Goal: Information Seeking & Learning: Stay updated

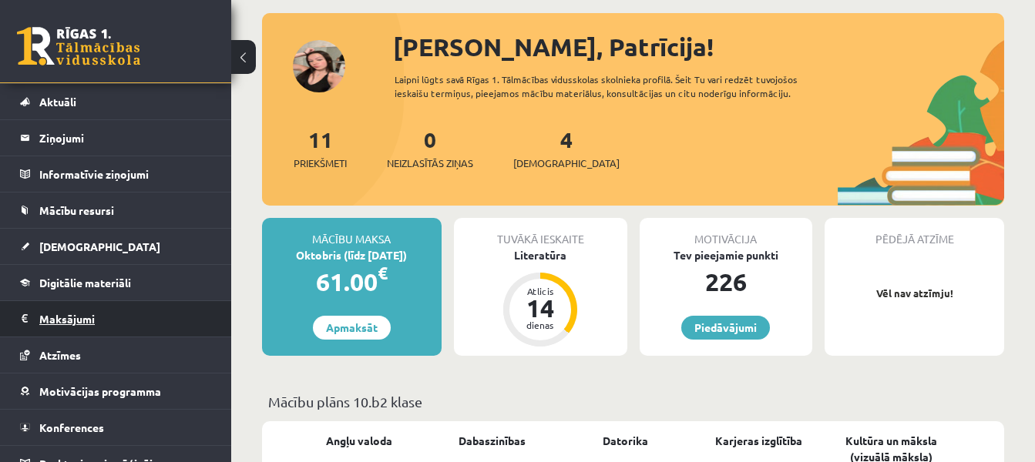
scroll to position [54, 0]
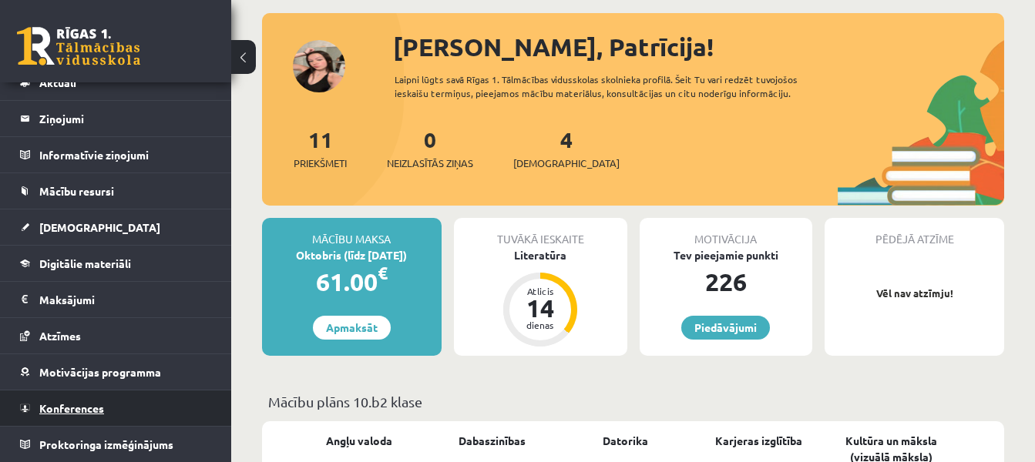
click at [107, 407] on link "Konferences" at bounding box center [116, 408] width 192 height 35
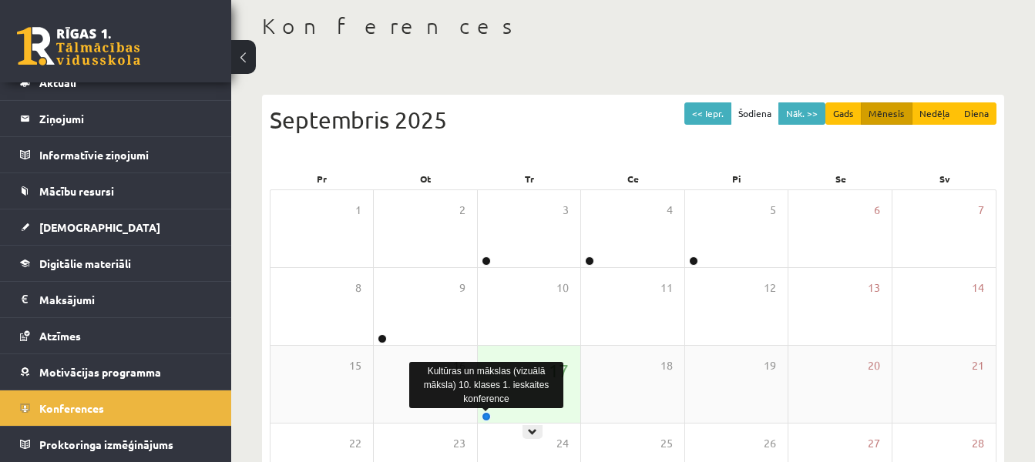
click at [486, 416] on link at bounding box center [485, 416] width 9 height 9
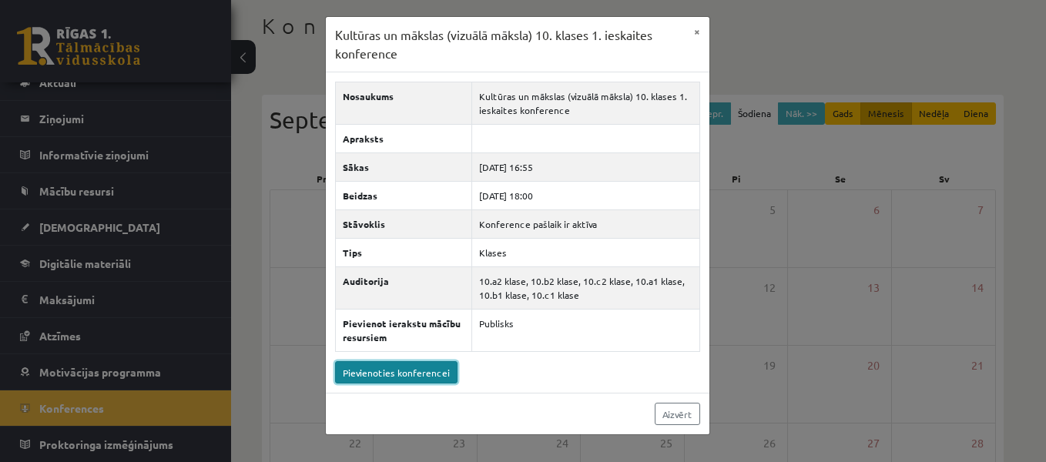
click at [380, 370] on link "Pievienoties konferencei" at bounding box center [396, 372] width 122 height 22
click at [696, 26] on button "×" at bounding box center [697, 31] width 25 height 29
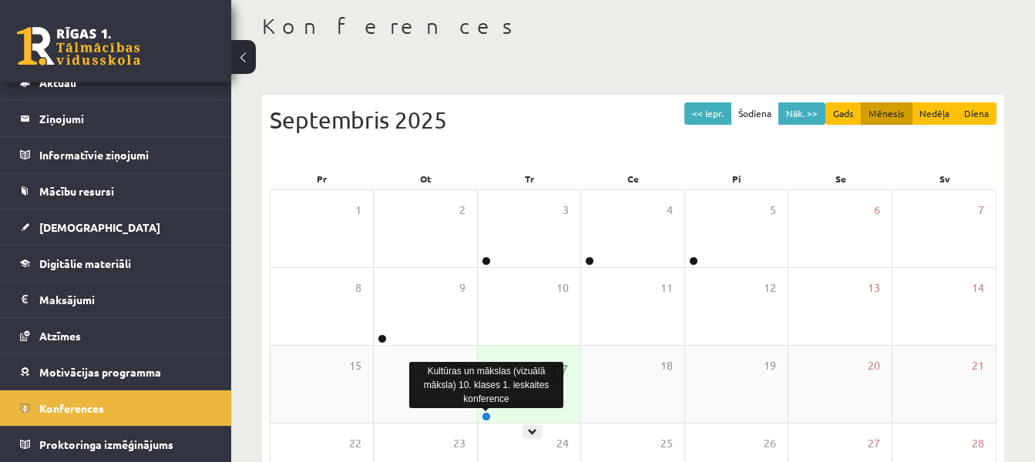
click at [485, 418] on link at bounding box center [485, 416] width 9 height 9
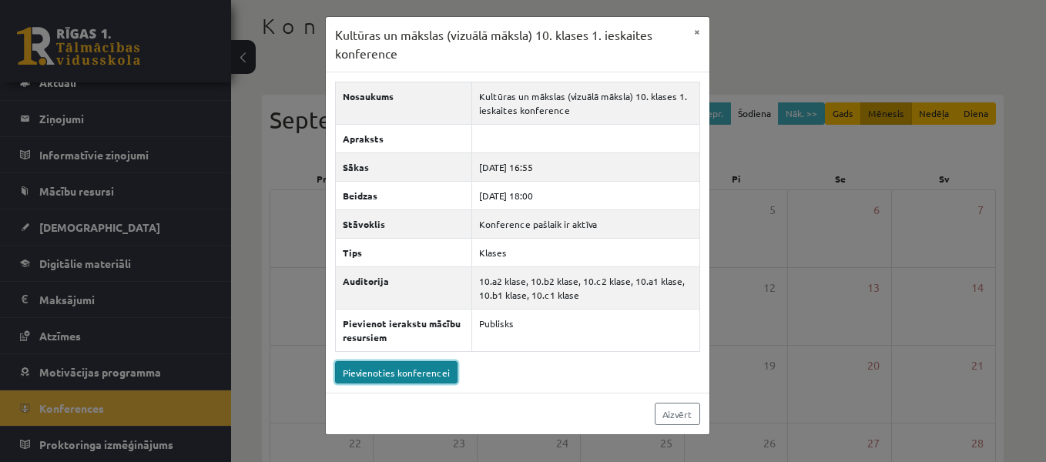
click at [370, 377] on link "Pievienoties konferencei" at bounding box center [396, 372] width 122 height 22
click at [247, 205] on div "Kultūras un mākslas (vizuālā māksla) 10. klases 1. ieskaites konference × Nosau…" at bounding box center [523, 231] width 1046 height 462
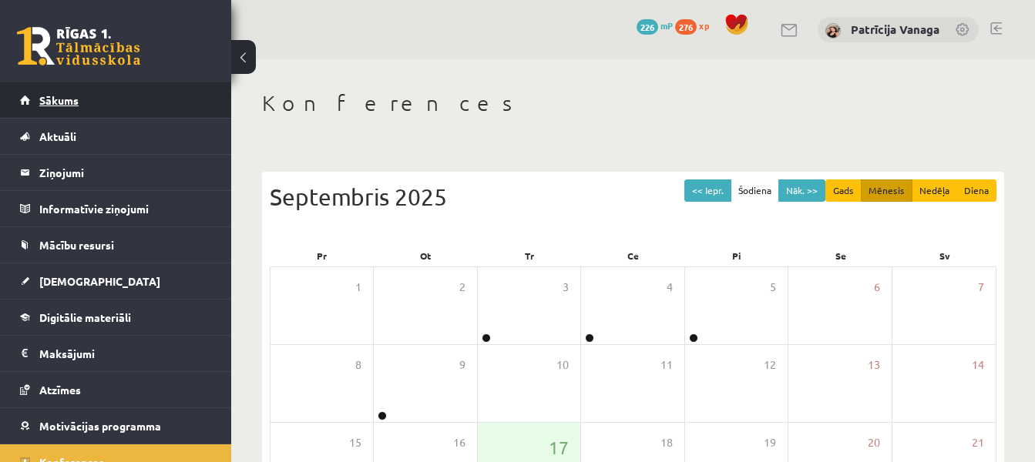
click at [129, 87] on link "Sākums" at bounding box center [116, 99] width 192 height 35
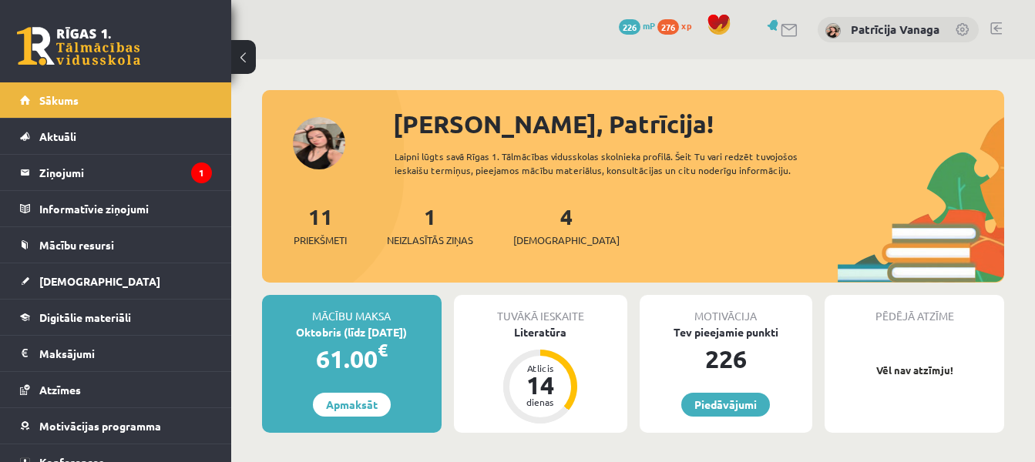
click at [334, 213] on div "11 Priekšmeti" at bounding box center [319, 224] width 53 height 48
click at [328, 219] on link "11 Priekšmeti" at bounding box center [319, 225] width 53 height 45
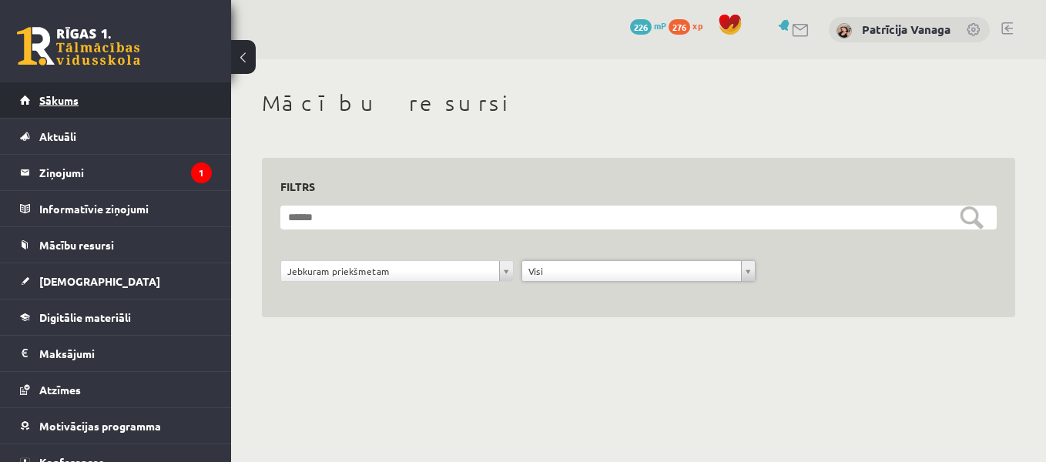
click at [137, 106] on link "Sākums" at bounding box center [116, 99] width 192 height 35
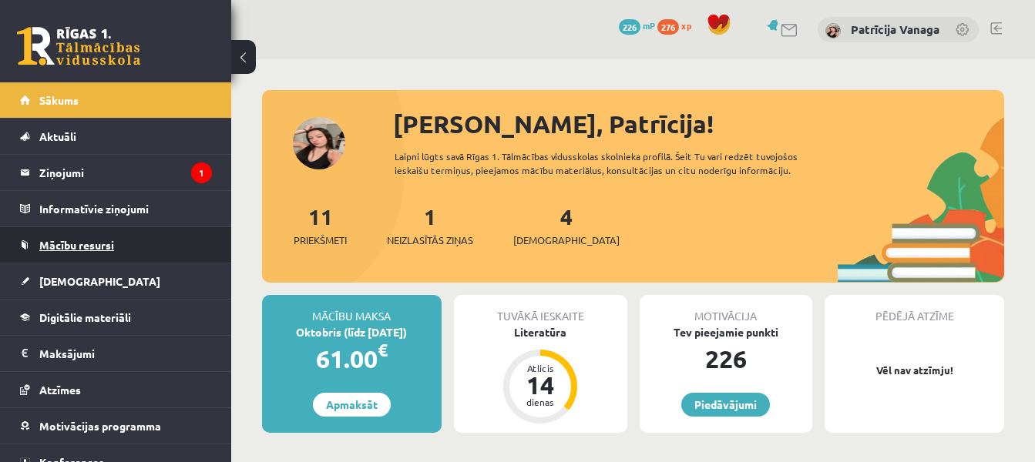
click at [173, 244] on link "Mācību resursi" at bounding box center [116, 244] width 192 height 35
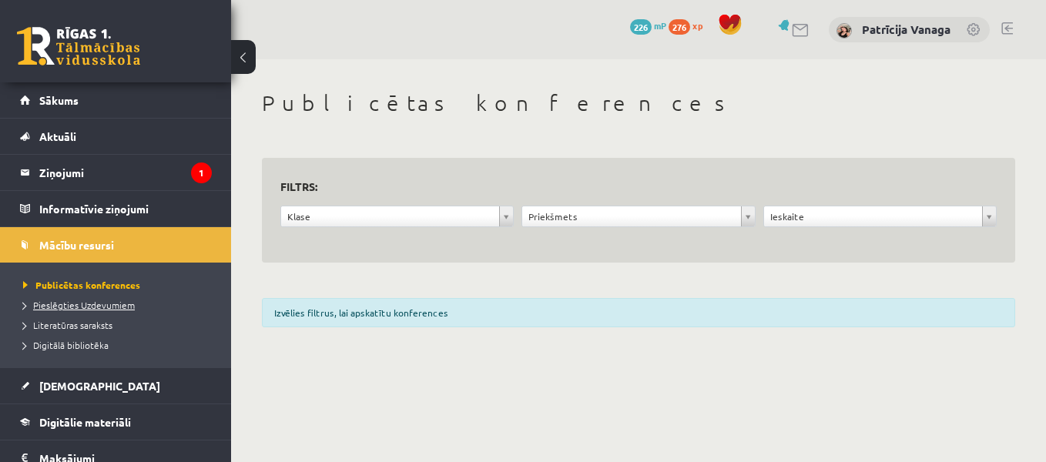
click at [125, 309] on span "Pieslēgties Uzdevumiem" at bounding box center [79, 305] width 112 height 12
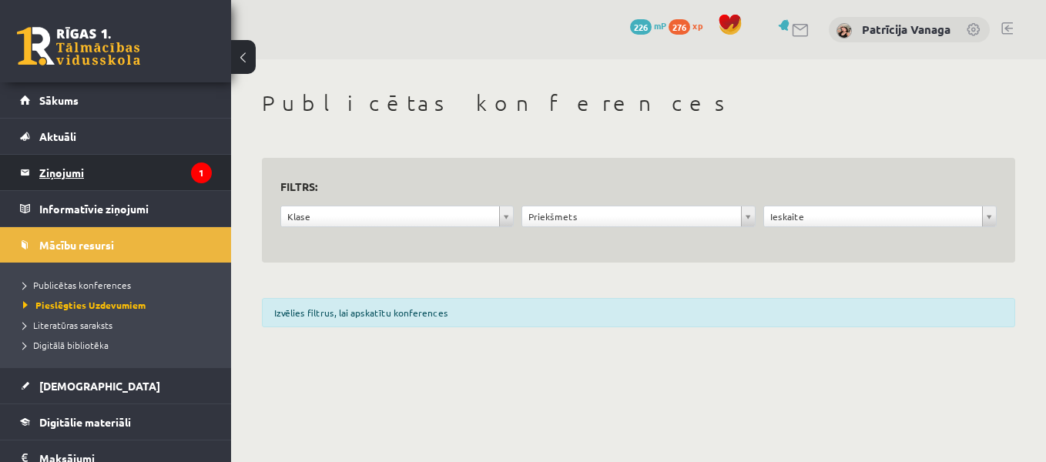
click at [191, 181] on icon "1" at bounding box center [201, 173] width 21 height 21
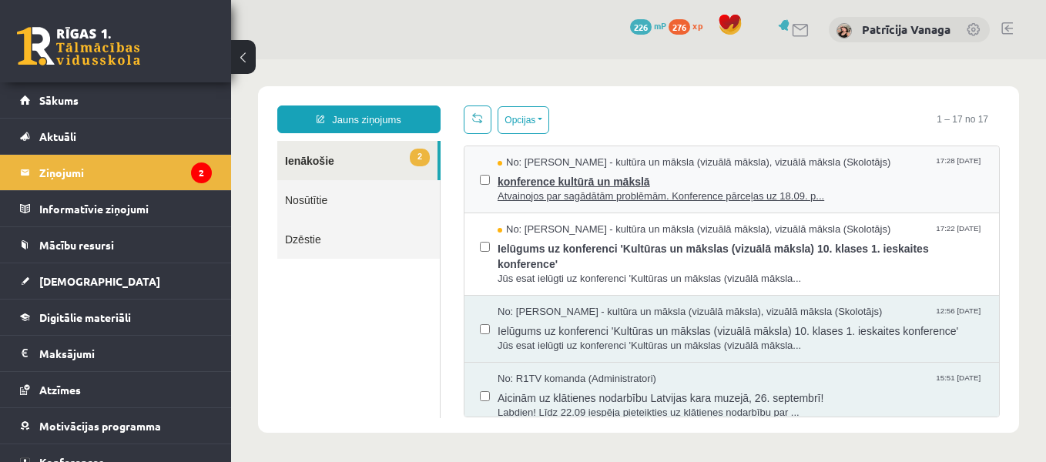
click at [589, 190] on span "Atvainojos par sagādātām problēmām. Konference pārceļas uz 18.09. p..." at bounding box center [741, 197] width 486 height 15
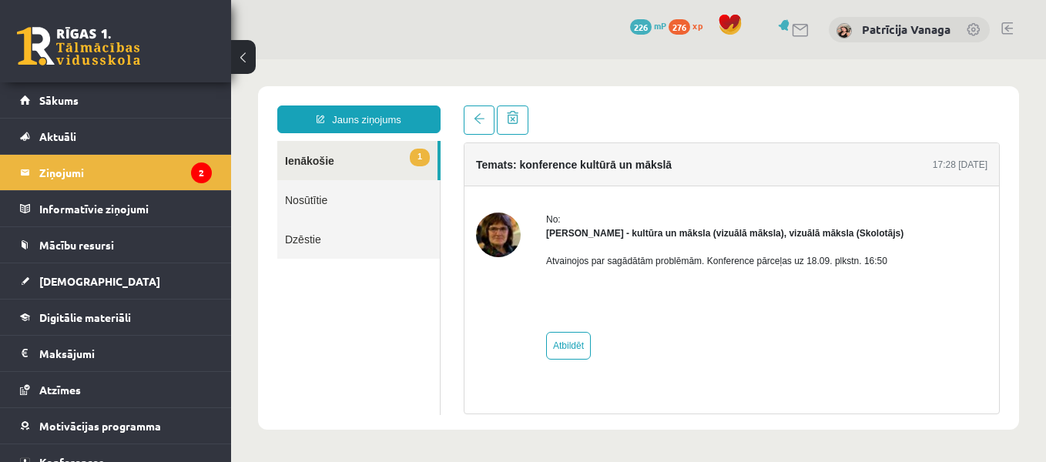
click at [344, 158] on link "1 Ienākošie" at bounding box center [357, 160] width 160 height 39
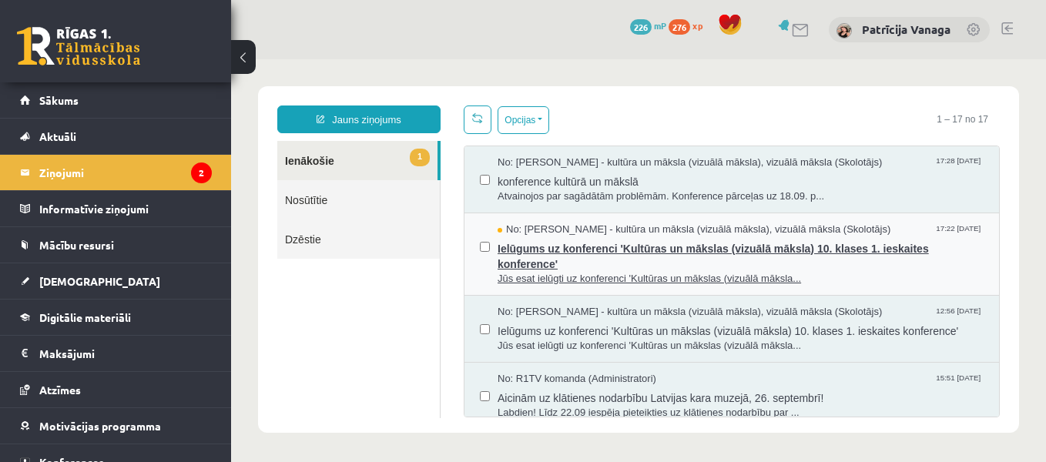
click at [546, 262] on span "Ielūgums uz konferenci 'Kultūras un mākslas (vizuālā māksla) 10. klases 1. iesk…" at bounding box center [741, 254] width 486 height 35
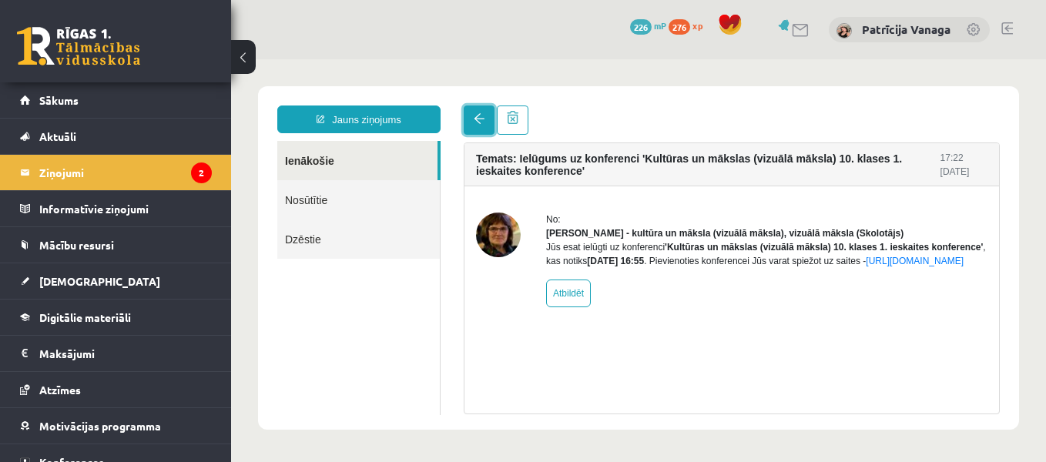
click at [482, 109] on link at bounding box center [479, 120] width 31 height 29
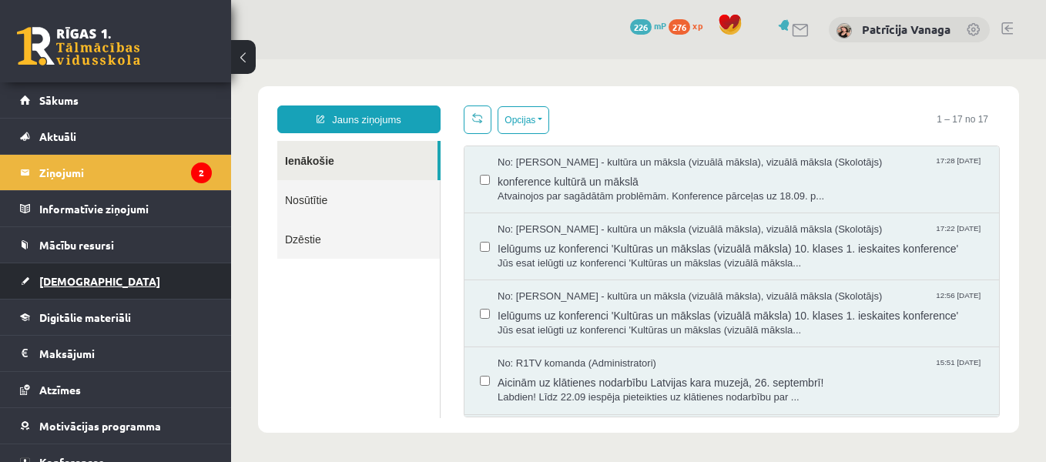
click at [165, 282] on link "[DEMOGRAPHIC_DATA]" at bounding box center [116, 280] width 192 height 35
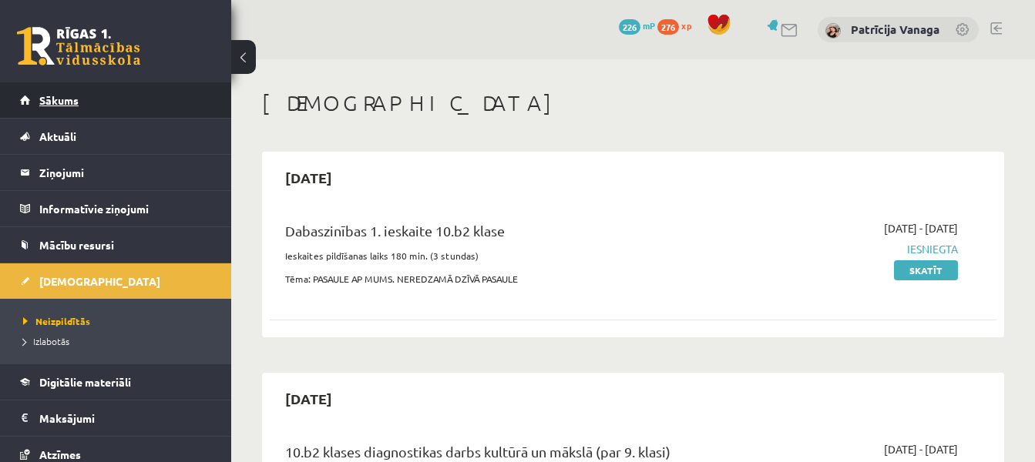
click at [148, 107] on link "Sākums" at bounding box center [116, 99] width 192 height 35
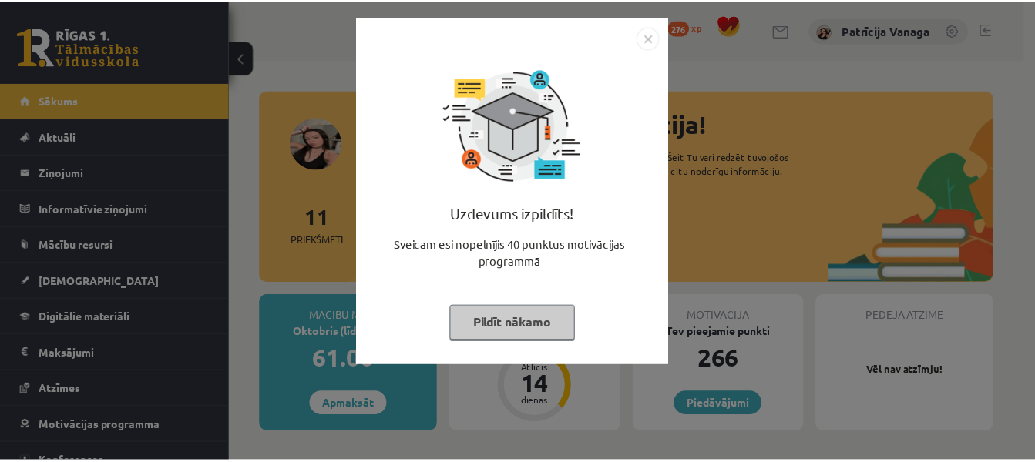
scroll to position [77, 0]
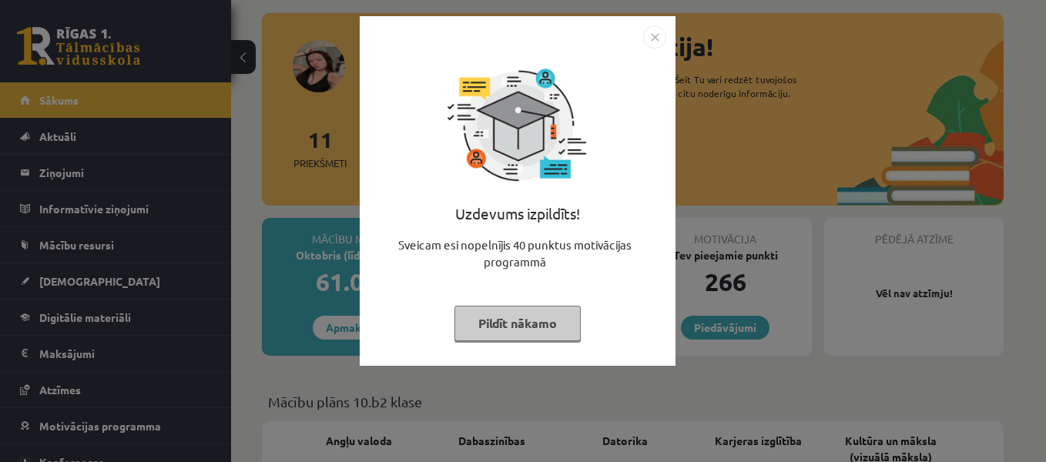
click at [646, 45] on img "Close" at bounding box center [654, 36] width 23 height 23
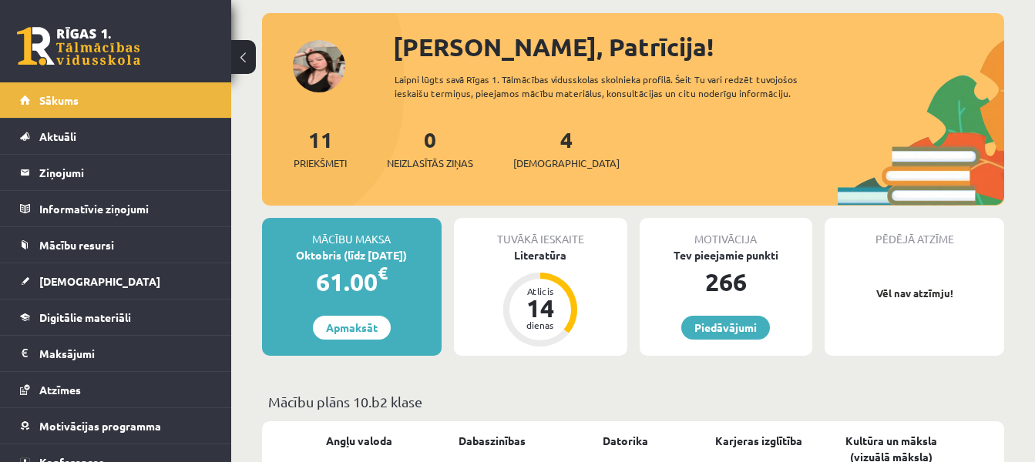
scroll to position [0, 0]
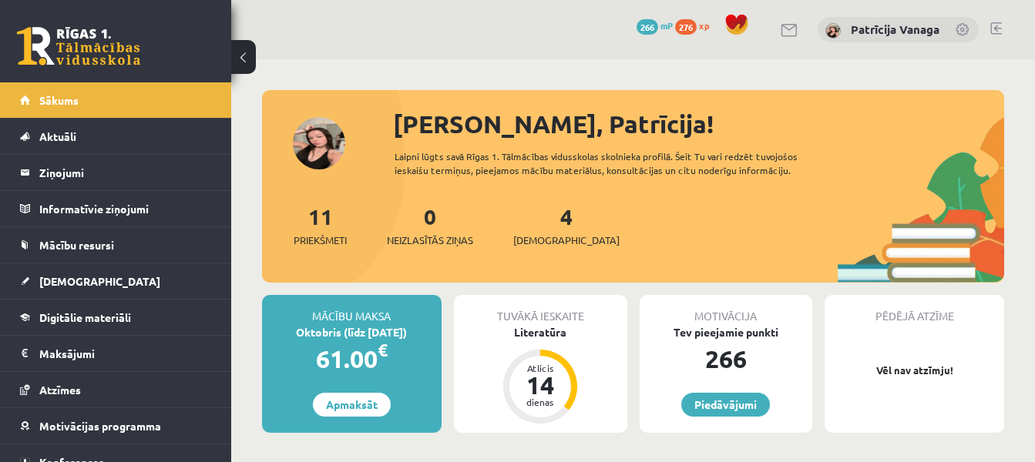
click at [534, 213] on div "4 Ieskaites" at bounding box center [566, 224] width 106 height 48
click at [538, 219] on link "4 Ieskaites" at bounding box center [566, 225] width 106 height 45
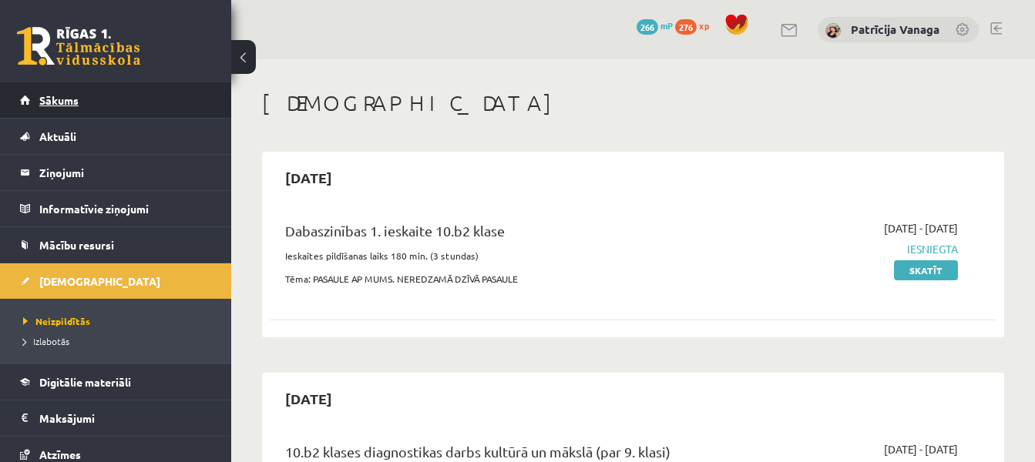
click at [196, 102] on link "Sākums" at bounding box center [116, 99] width 192 height 35
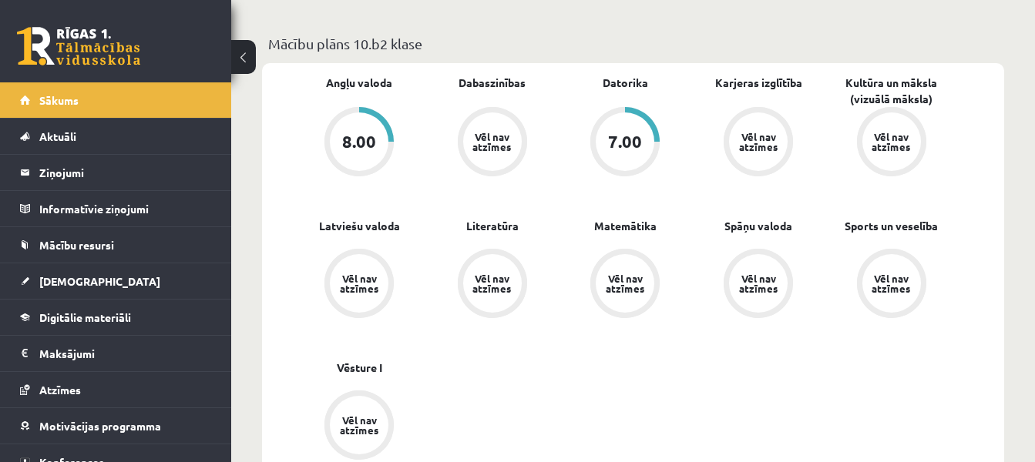
scroll to position [462, 0]
